Goal: Transaction & Acquisition: Book appointment/travel/reservation

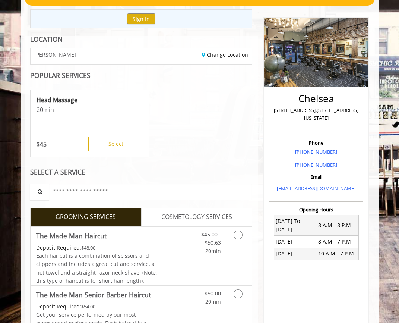
scroll to position [112, 0]
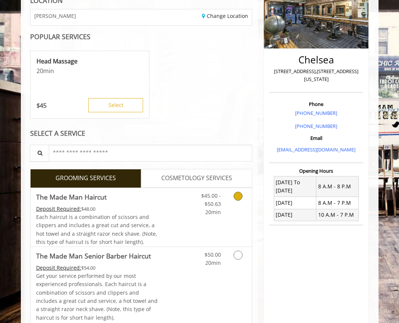
click at [234, 199] on link "Grooming services" at bounding box center [239, 202] width 14 height 29
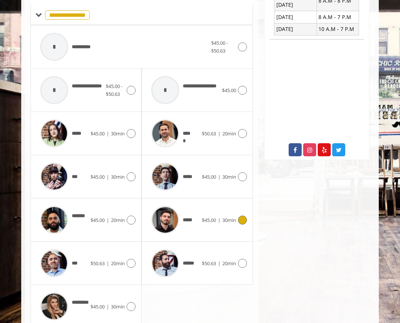
scroll to position [291, 0]
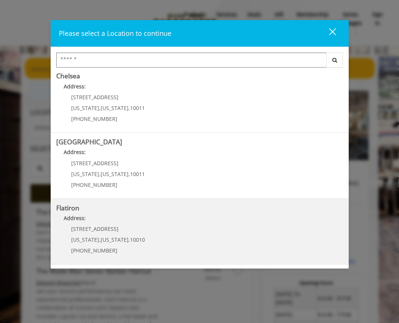
scroll to position [112, 0]
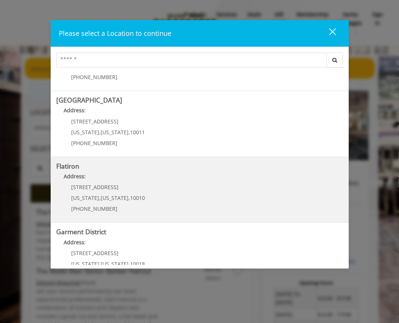
click at [142, 186] on "Flatiron Address: [STREET_ADDRESS][US_STATE][US_STATE] (917) 475-1765" at bounding box center [199, 190] width 287 height 54
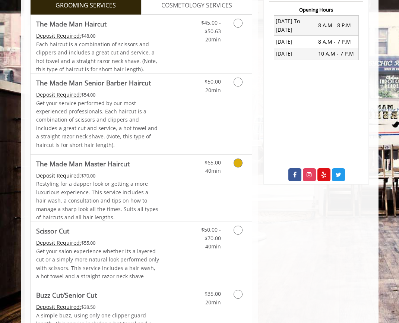
scroll to position [186, 0]
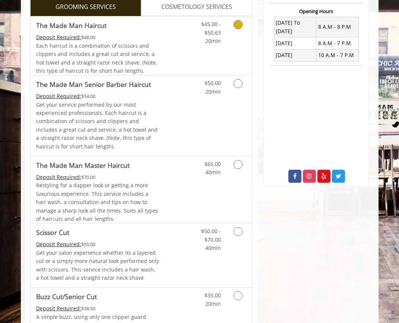
click at [236, 23] on icon "Grooming services" at bounding box center [238, 24] width 9 height 9
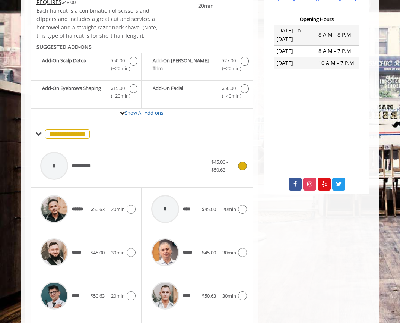
scroll to position [218, 0]
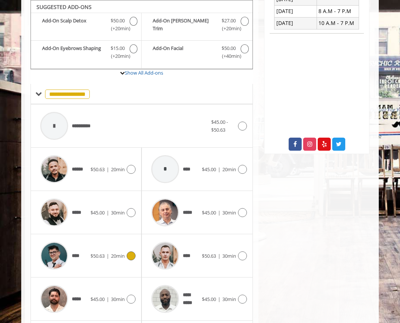
click at [122, 259] on span "$50.63 | 20min" at bounding box center [108, 256] width 34 height 8
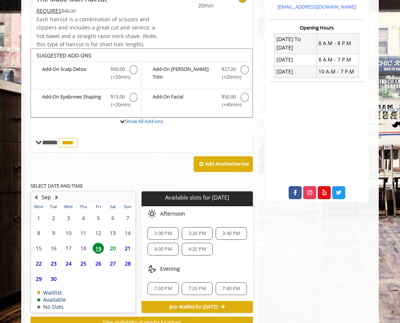
scroll to position [196, 0]
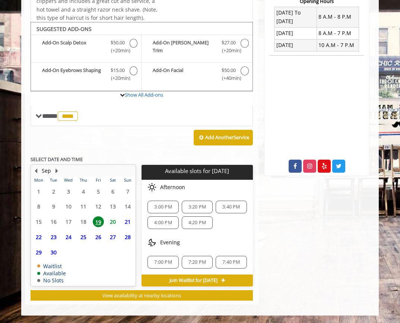
click at [160, 204] on span "3:00 PM" at bounding box center [163, 207] width 18 height 6
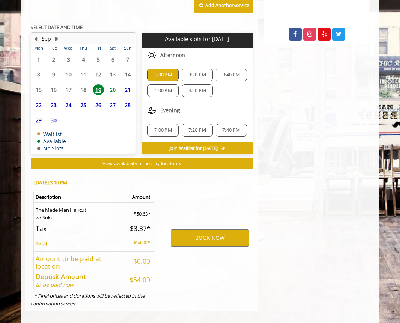
scroll to position [335, 0]
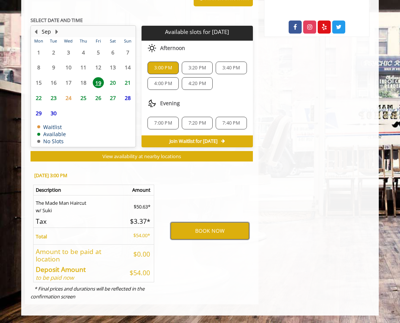
click at [201, 237] on button "BOOK NOW" at bounding box center [210, 230] width 79 height 17
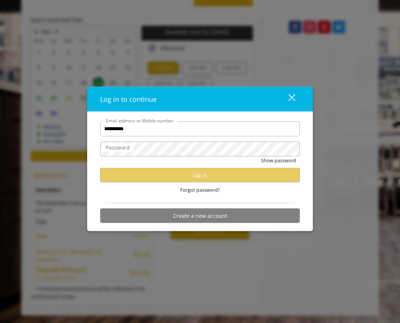
type input "**********"
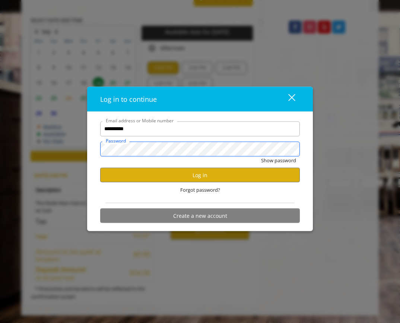
click at [261, 156] on button "Show password" at bounding box center [278, 160] width 35 height 8
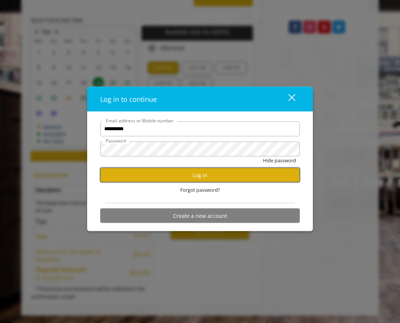
click at [208, 181] on button "Log in" at bounding box center [200, 175] width 200 height 15
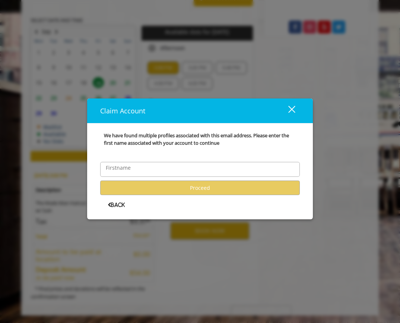
click at [299, 110] on button "close" at bounding box center [287, 110] width 25 height 15
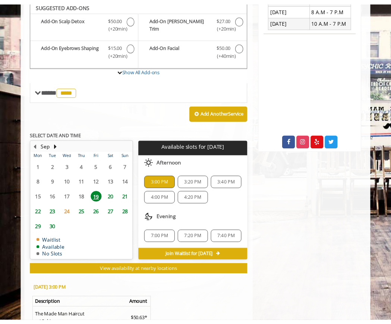
scroll to position [219, 0]
